Goal: Information Seeking & Learning: Learn about a topic

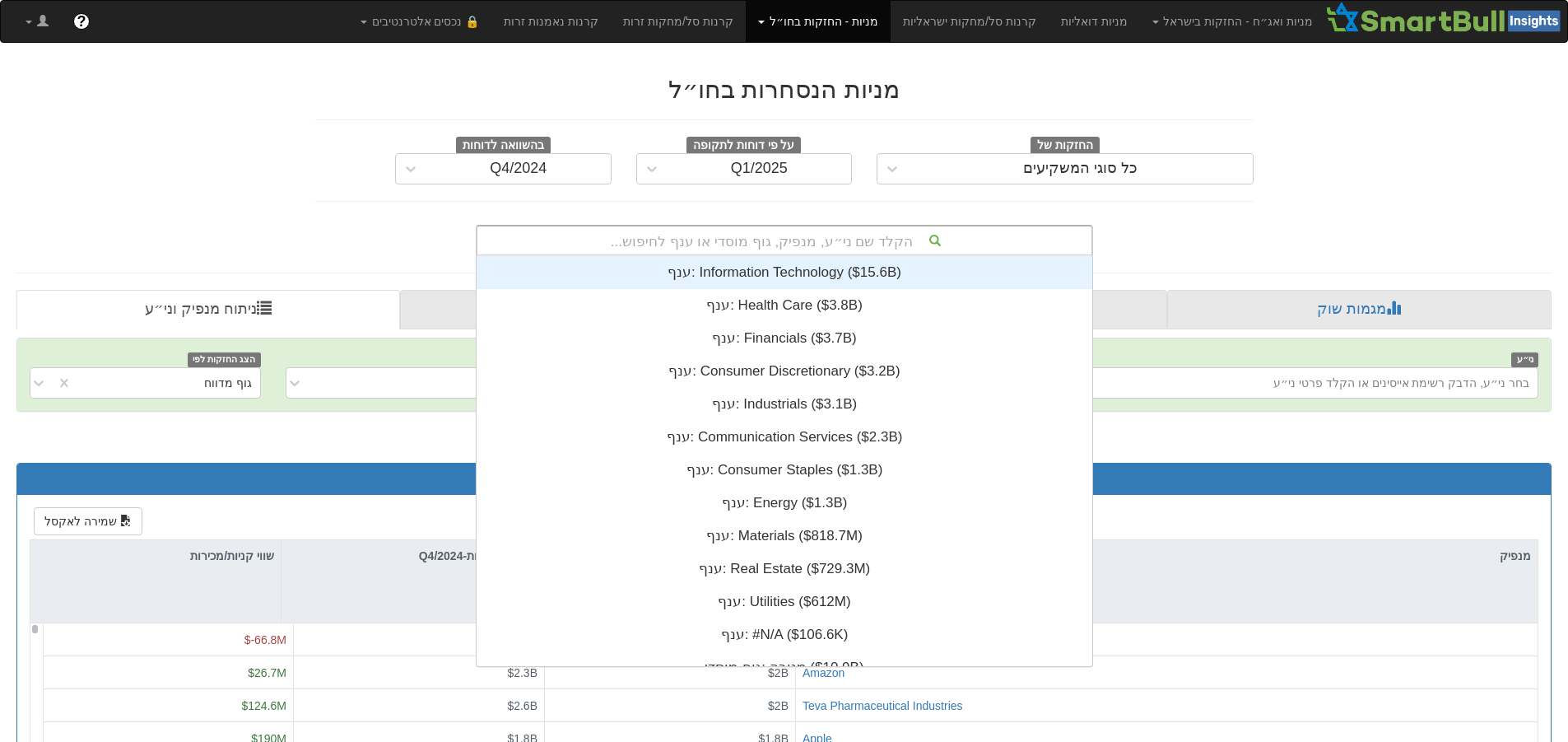
click at [756, 240] on div "הקלד שם ני״ע, מנפיק, גוף מוסדי או ענף לחיפוש..." at bounding box center [784, 240] width 614 height 28
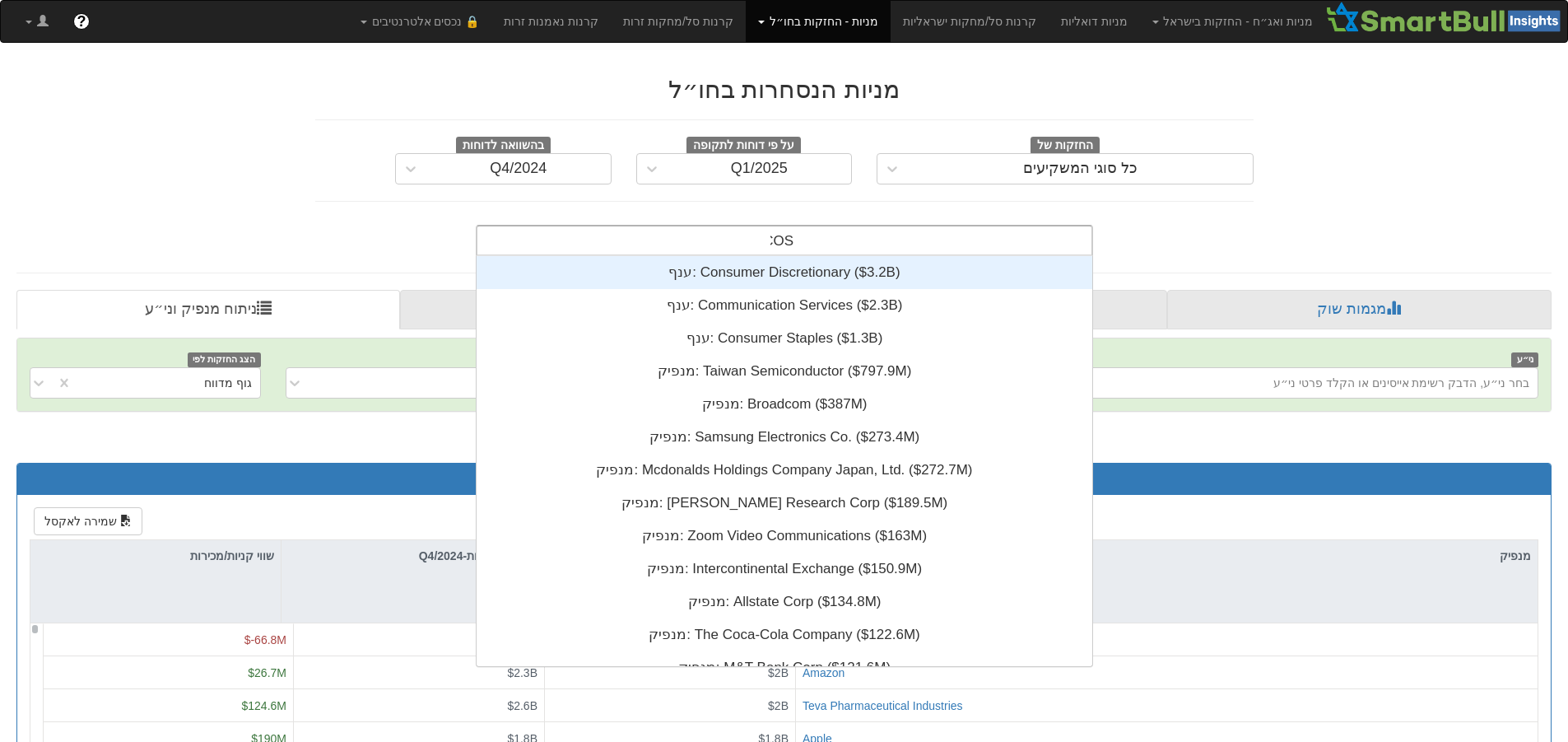
type input "COST"
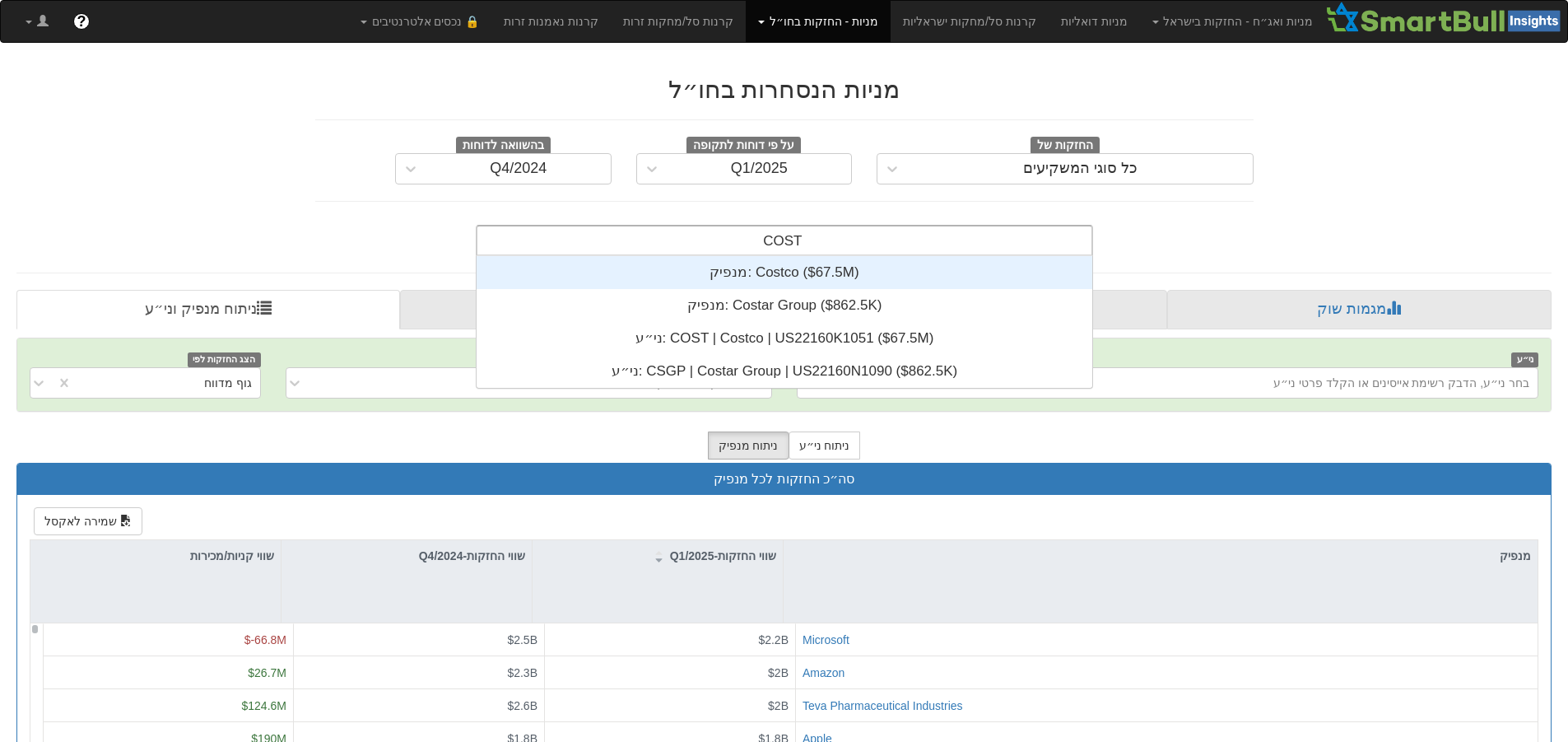
scroll to position [132, 0]
click at [768, 271] on div "מנפיק: ‎Costco ‎($67.5M)‏" at bounding box center [784, 273] width 616 height 33
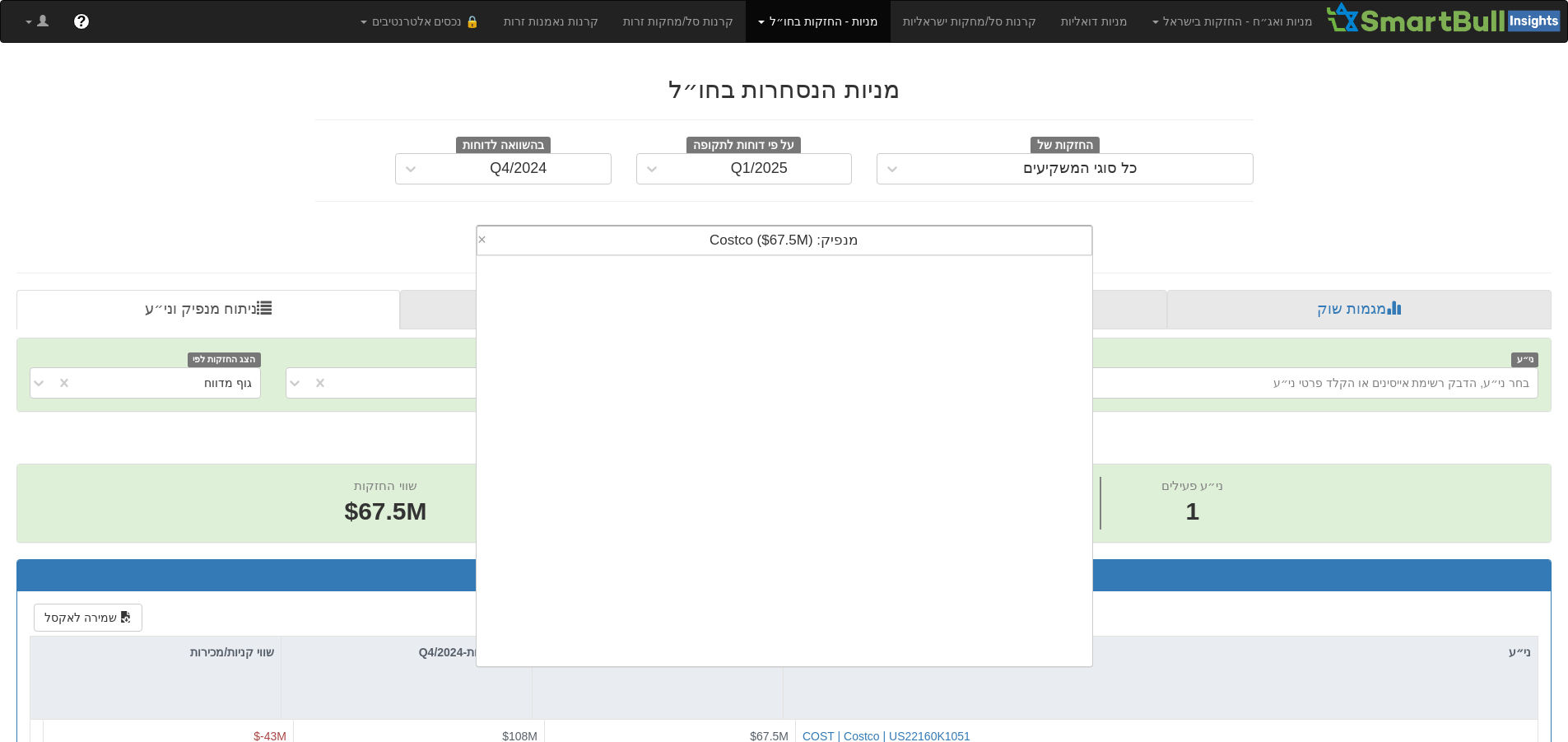
click at [868, 245] on div "מנפיק: ‎Costco ‎($67.5M)‏" at bounding box center [784, 240] width 614 height 28
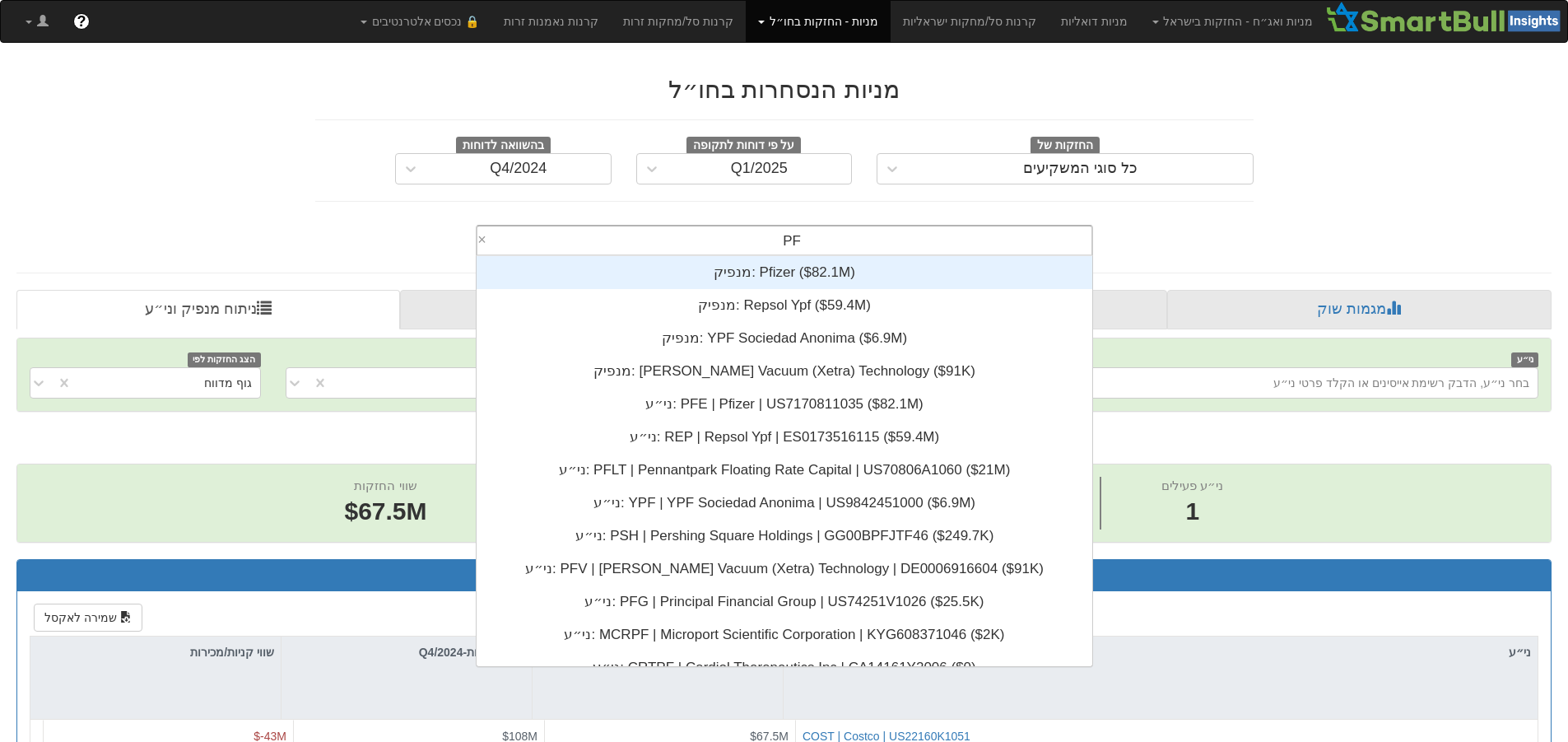
type input "PFE"
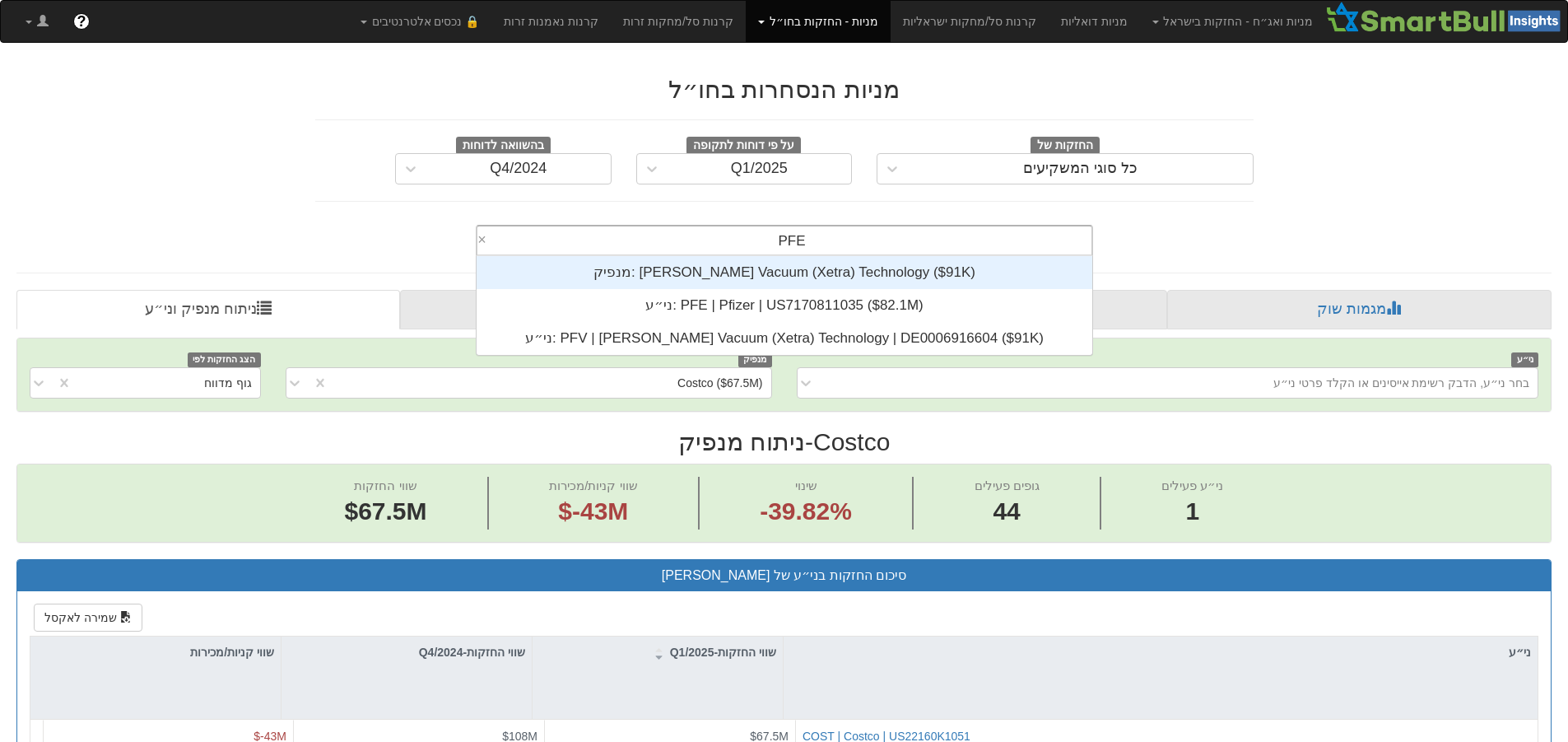
scroll to position [99, 0]
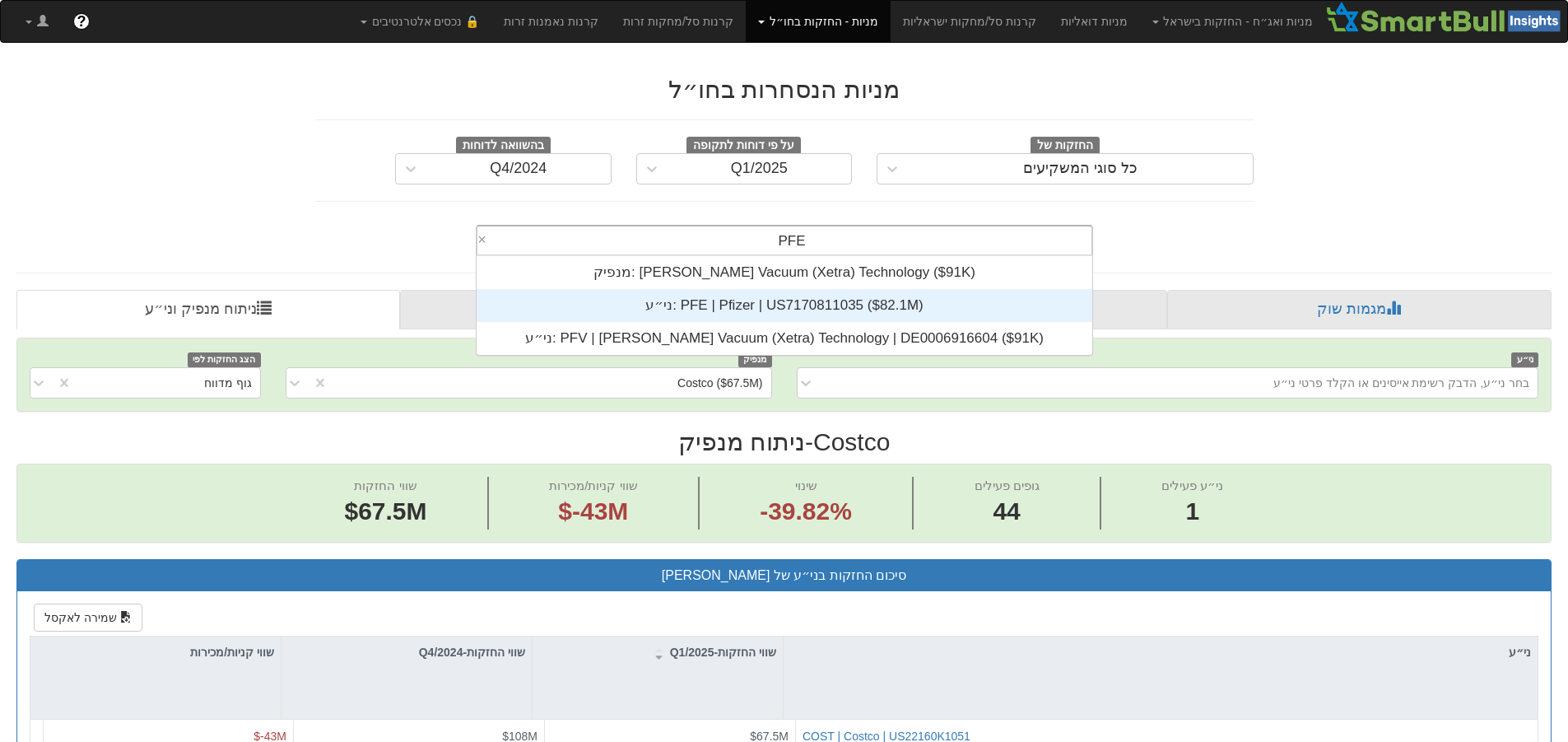
click at [846, 300] on div "ני״ע: ‎PFE | Pfizer | US7170811035 ‎($82.1M)‏" at bounding box center [784, 306] width 616 height 33
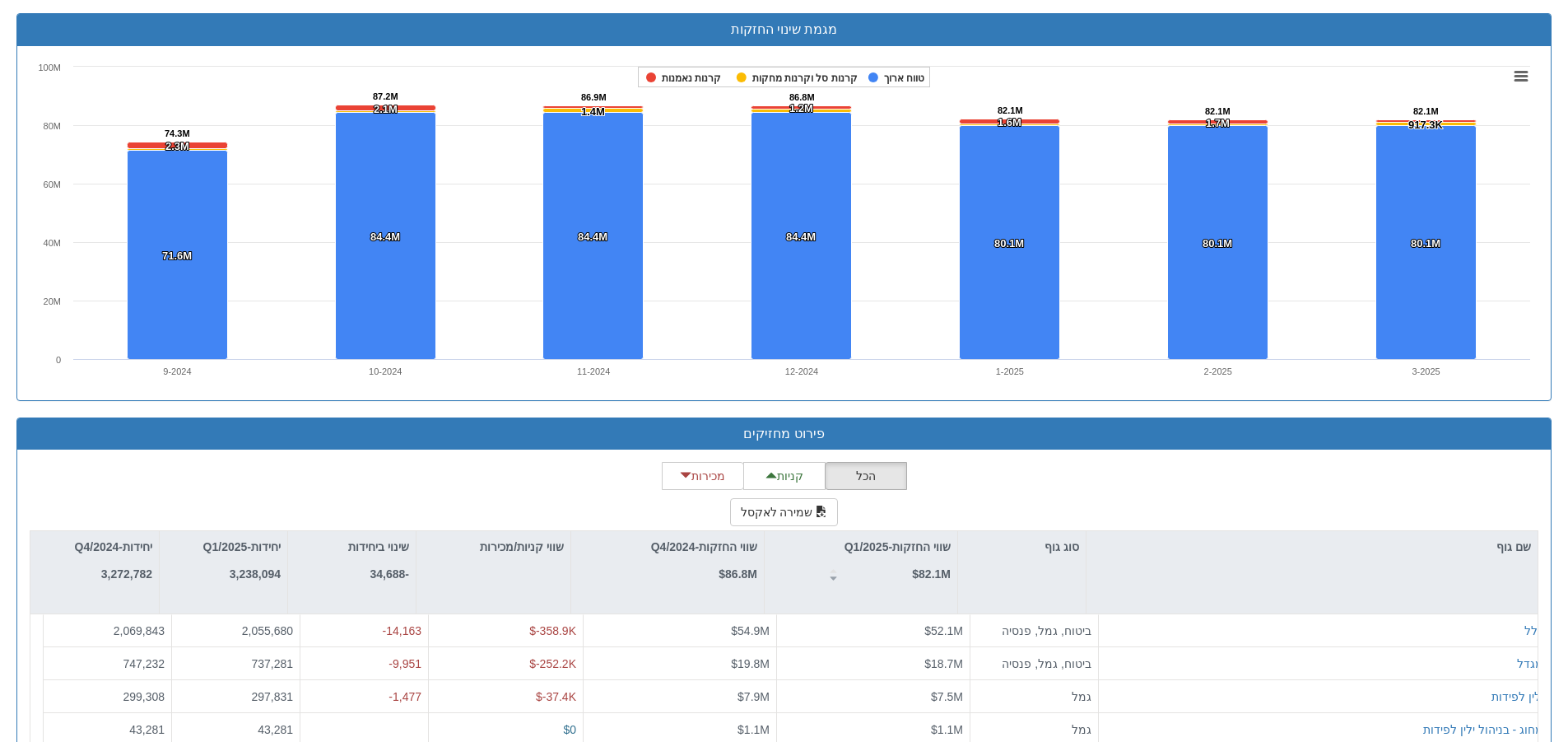
scroll to position [1142, 0]
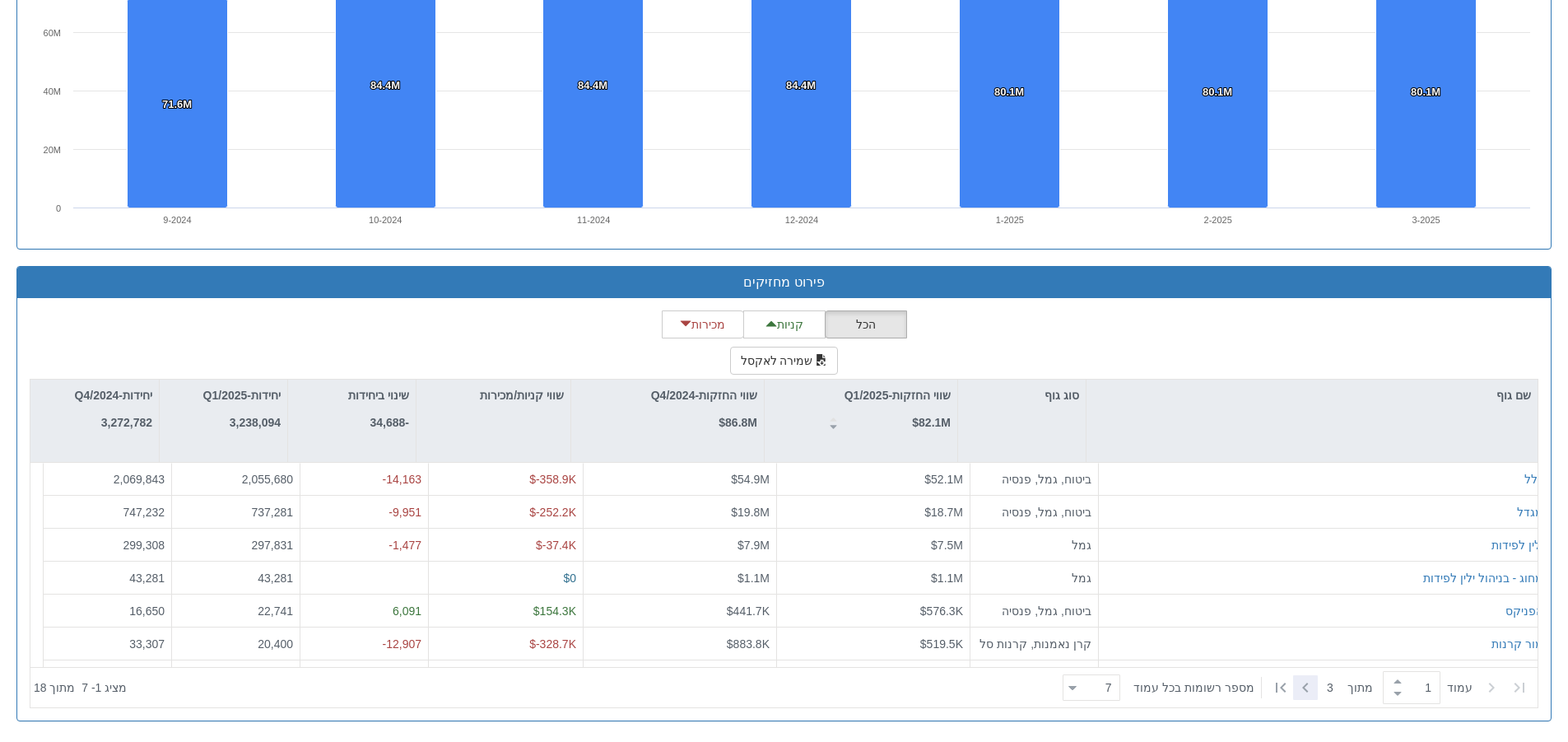
click at [1310, 693] on icon at bounding box center [1306, 687] width 20 height 20
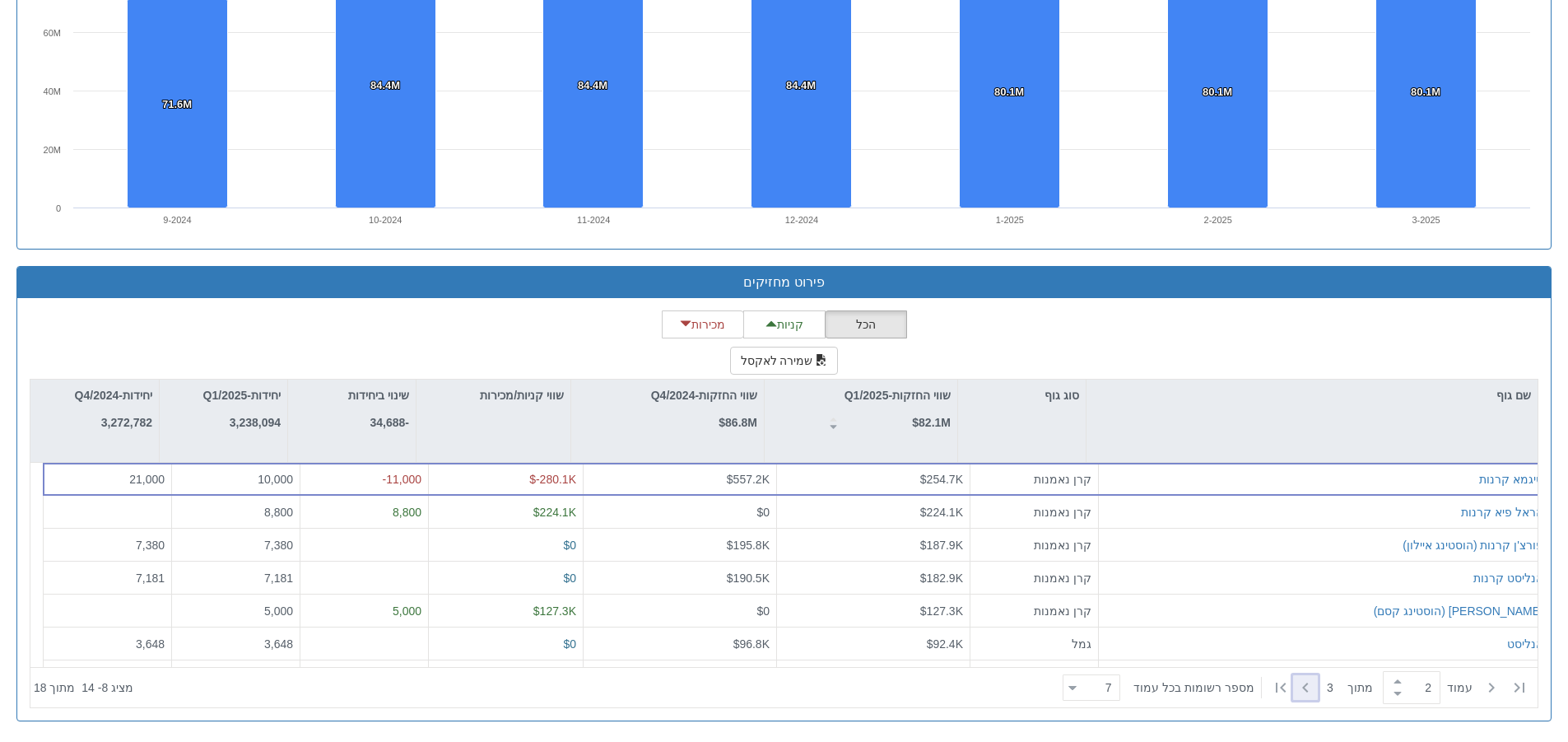
click at [1298, 695] on icon at bounding box center [1306, 687] width 20 height 20
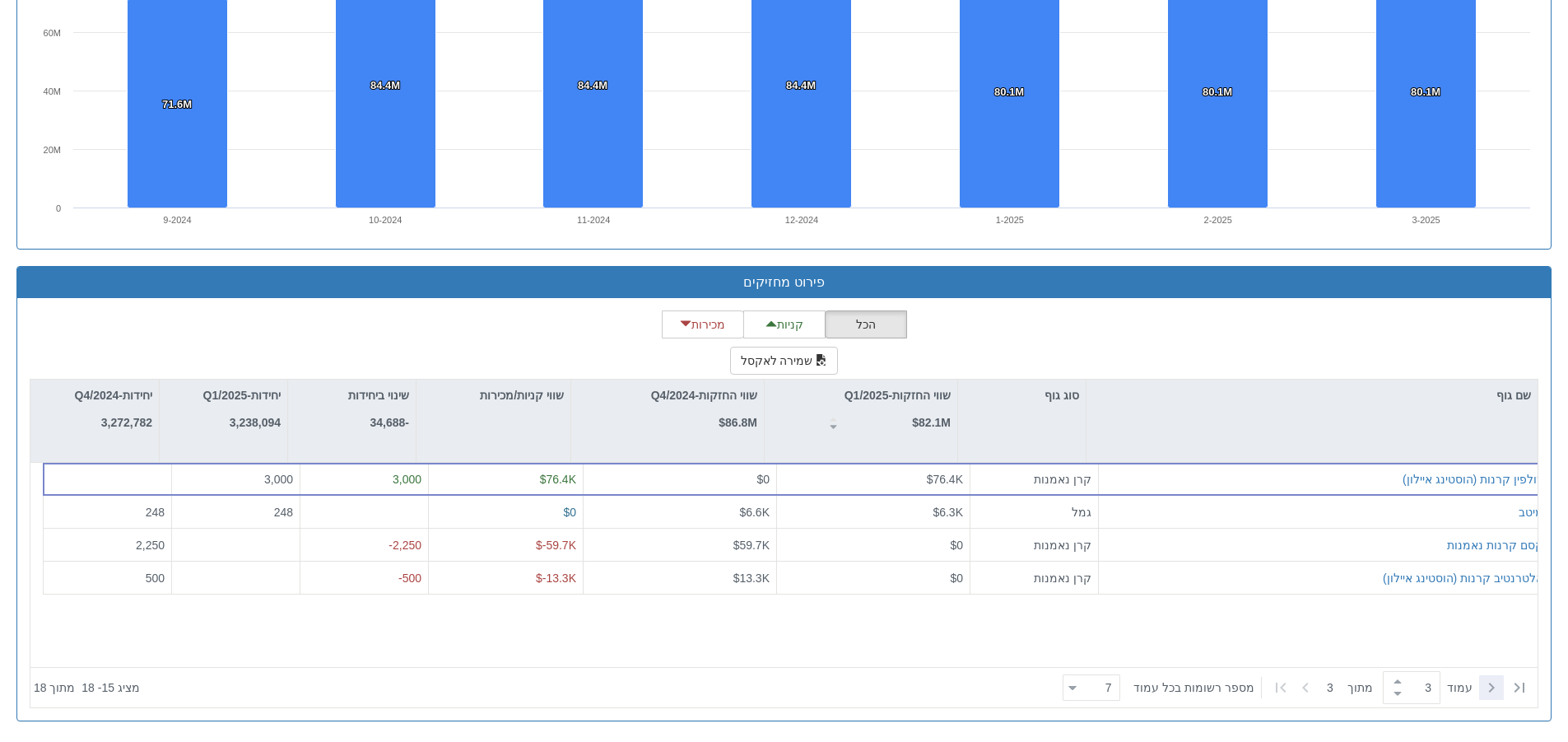
click at [1493, 692] on icon at bounding box center [1492, 687] width 20 height 20
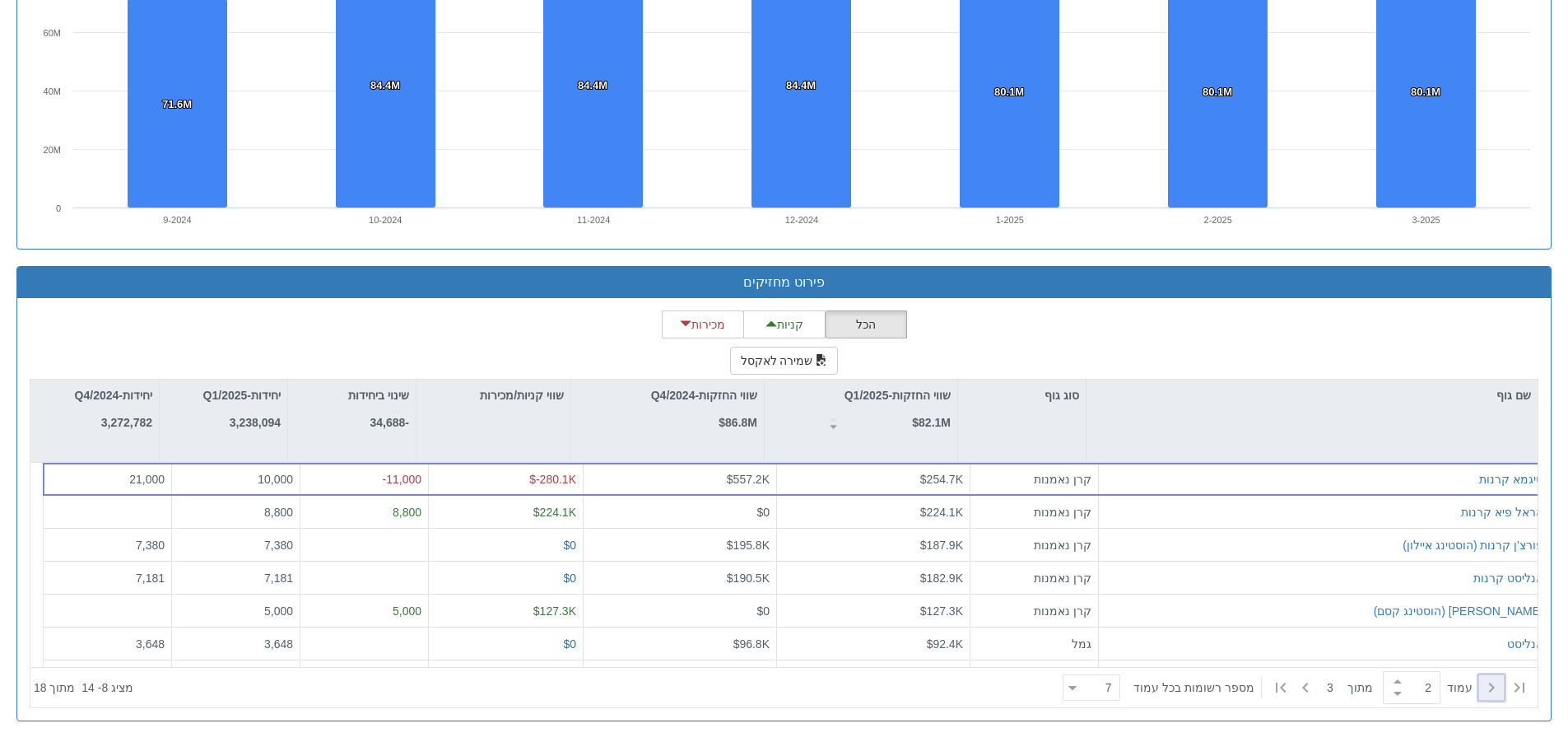
click at [1491, 691] on icon at bounding box center [1492, 687] width 20 height 20
type input "1"
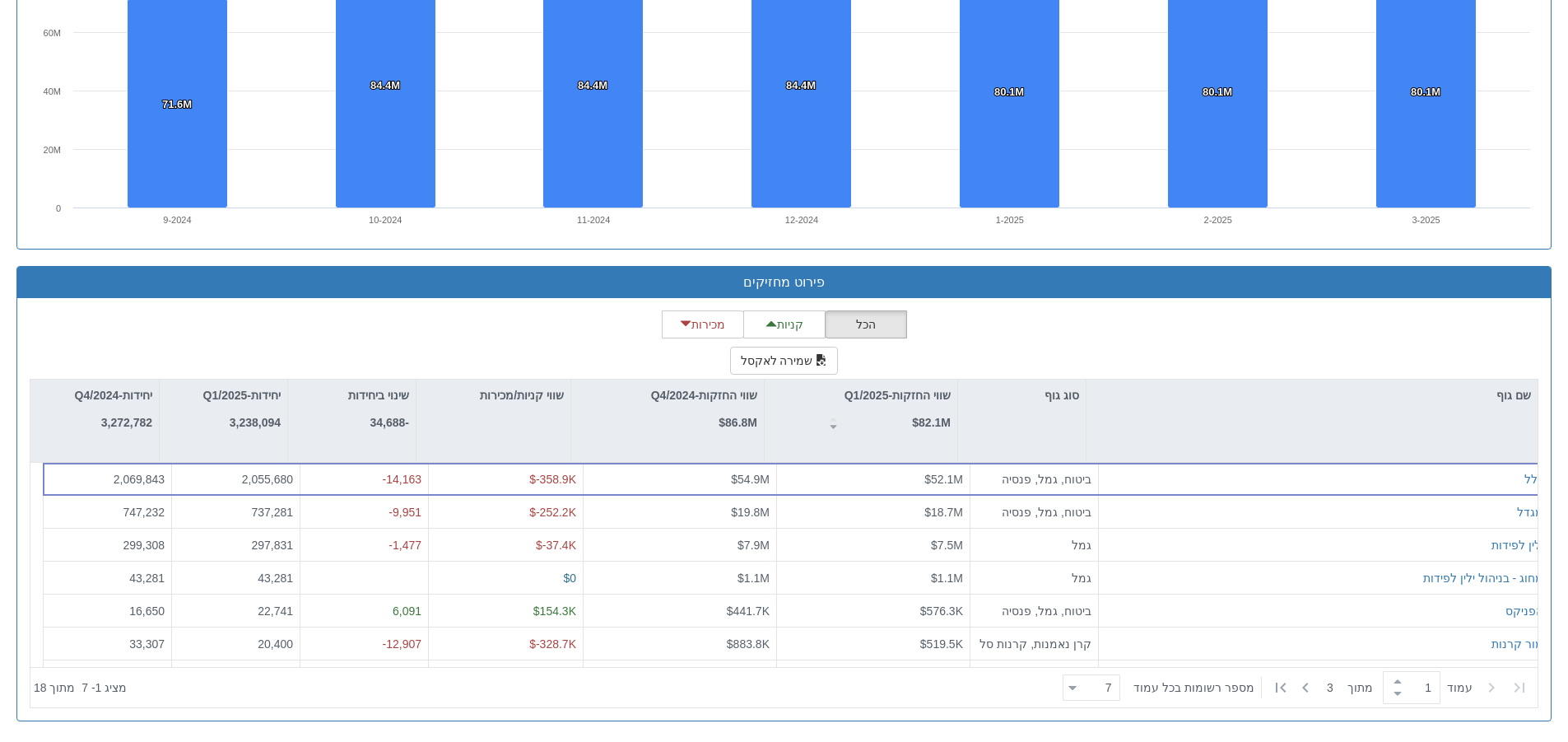
click at [1553, 109] on div "מגמת שינוי החזקות Created with Highcharts 8.2.2 Chart context menu 74.3M 74.3M …" at bounding box center [784, 64] width 1561 height 405
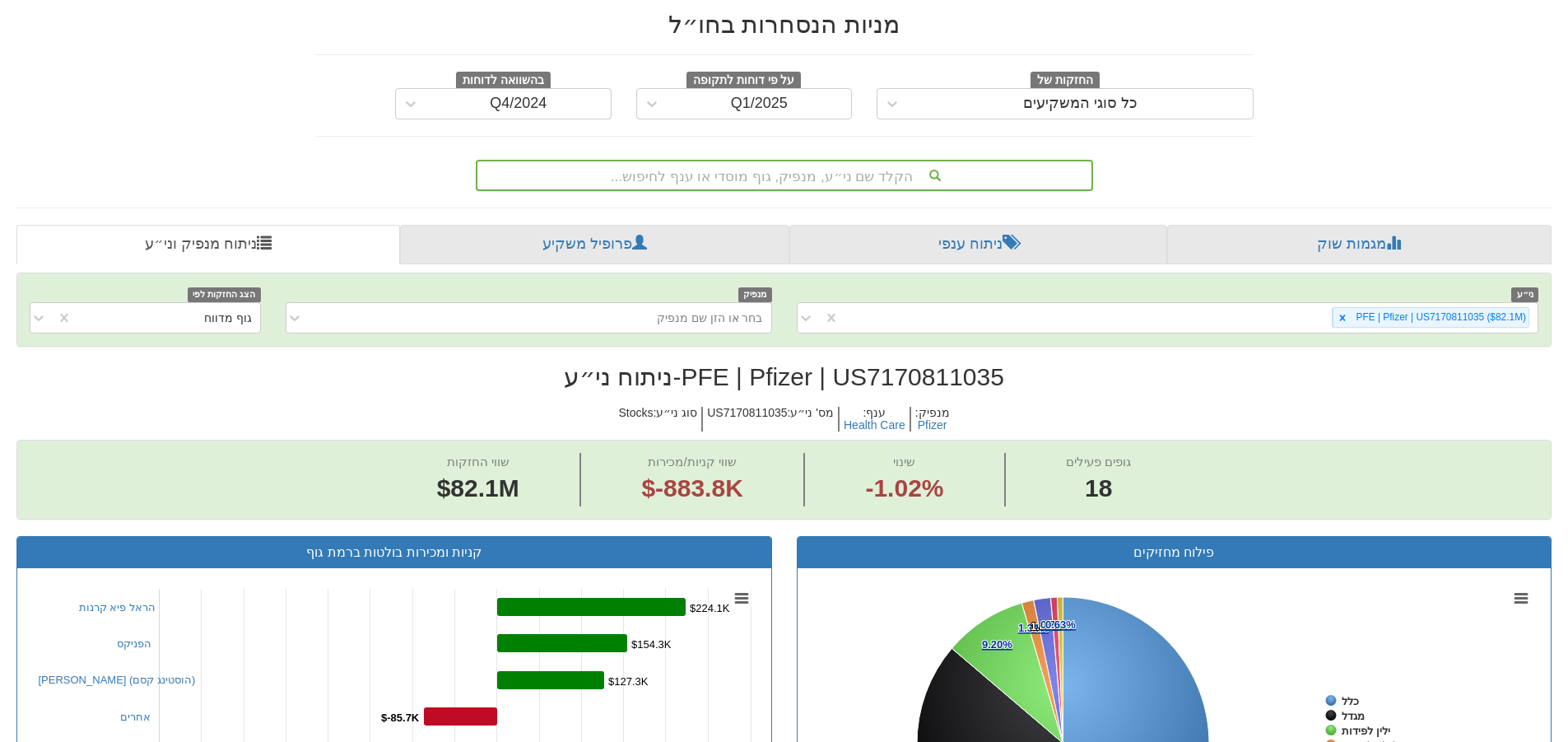
scroll to position [55, 0]
